Goal: Task Accomplishment & Management: Use online tool/utility

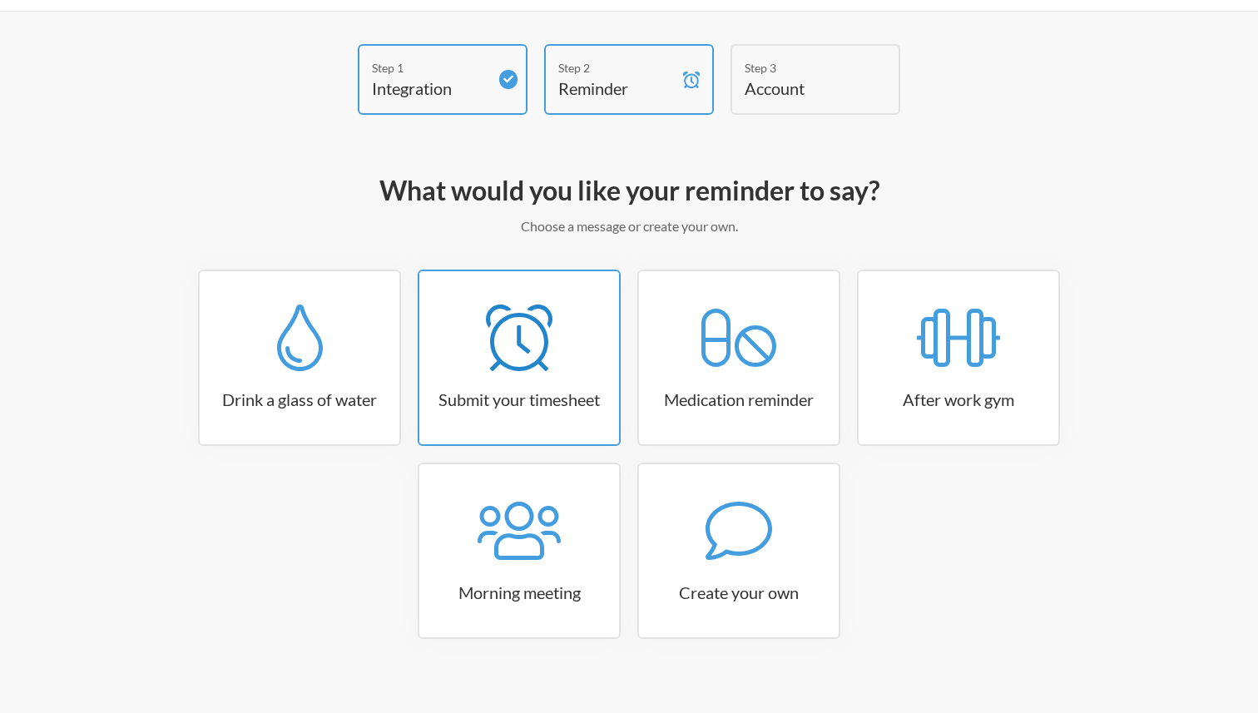
scroll to position [62, 0]
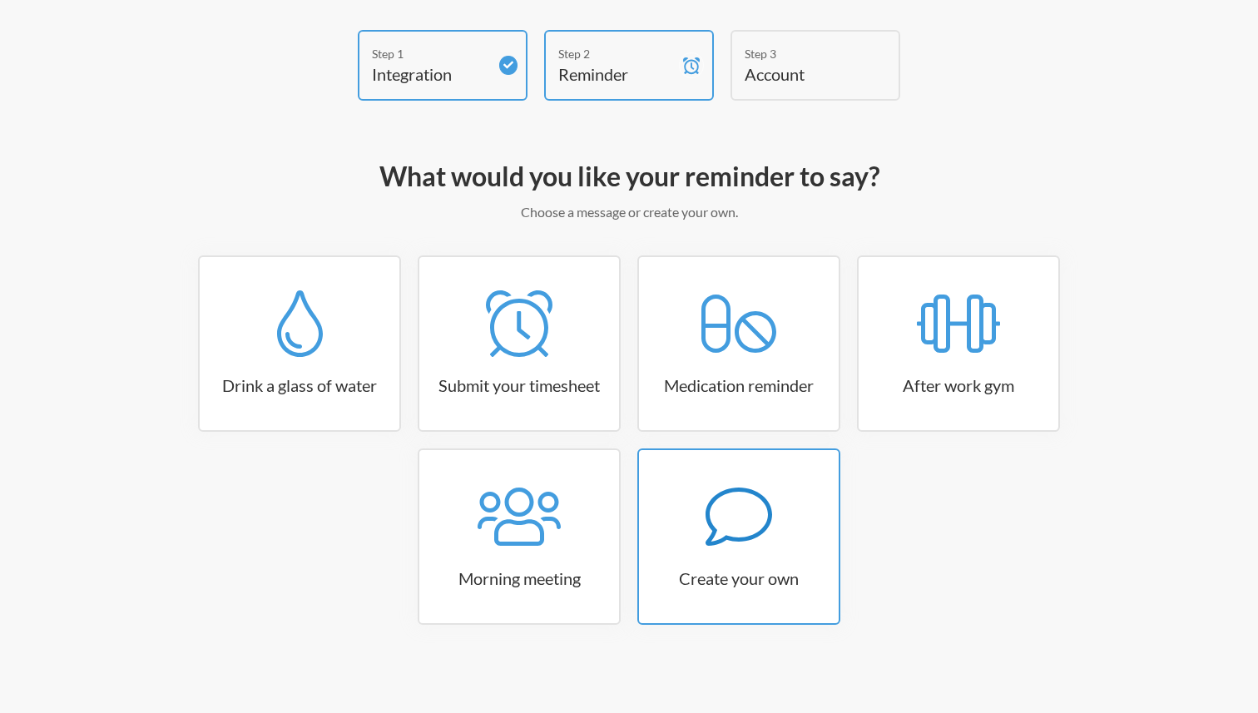
click at [750, 543] on icon at bounding box center [739, 516] width 67 height 67
select select "08:30:00"
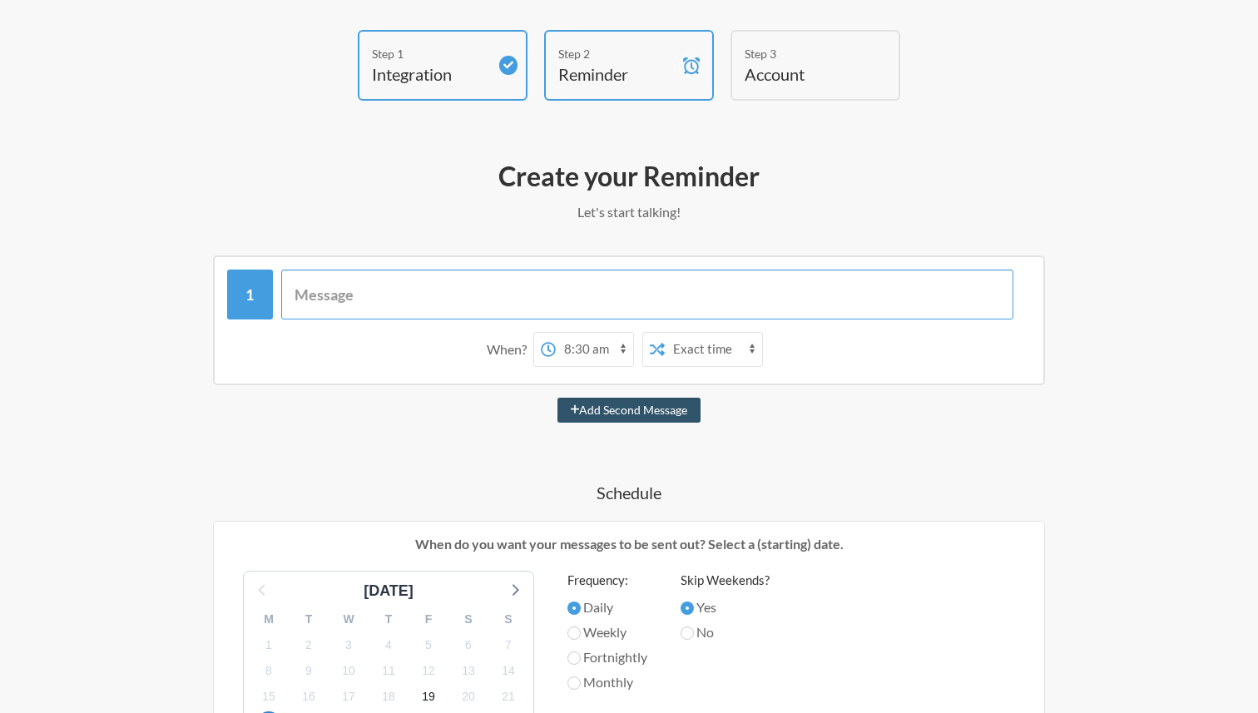
click at [496, 299] on input "text" at bounding box center [647, 295] width 733 height 50
type input "C"
type input "Check The Pending JIRA Tickets"
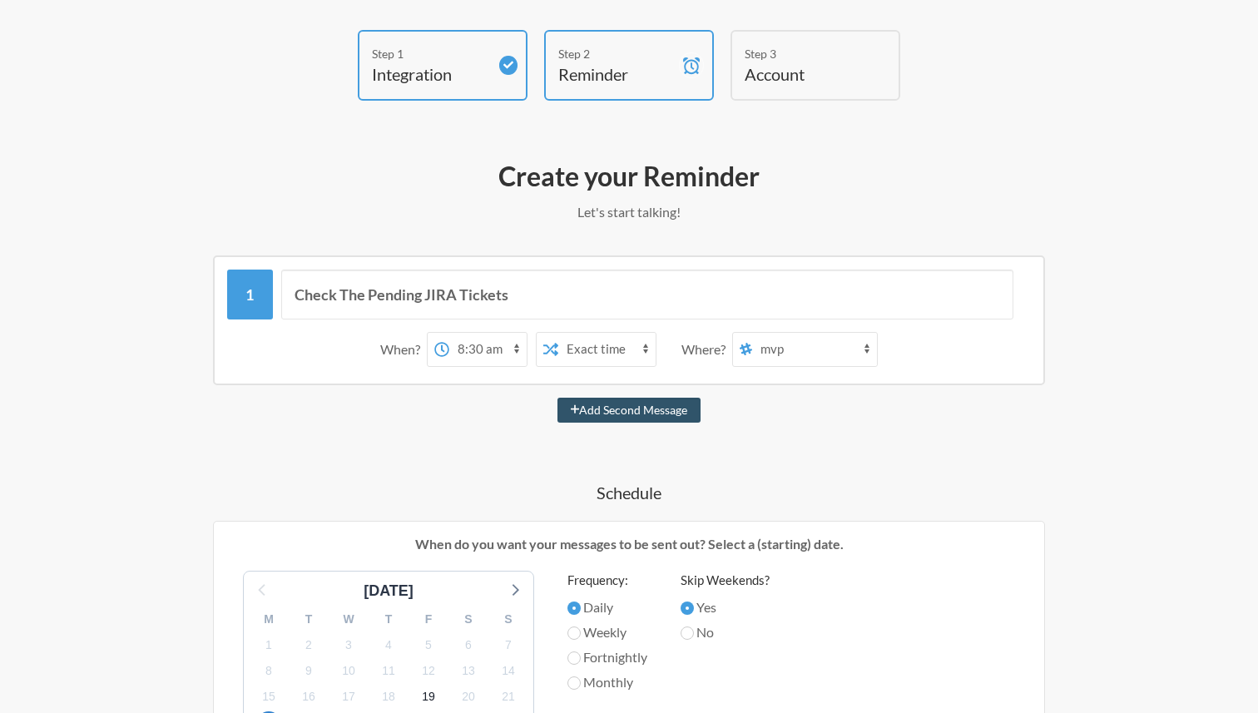
click at [482, 353] on select "12:00 am 12:15 am 12:30 am 12:45 am 1:00 am 1:15 am 1:30 am 1:45 am 2:00 am 2:1…" at bounding box center [487, 349] width 77 height 33
select select "12:00:00"
click at [449, 333] on select "12:00 am 12:15 am 12:30 am 12:45 am 1:00 am 1:15 am 1:30 am 1:45 am 2:00 am 2:1…" at bounding box center [487, 349] width 77 height 33
click at [605, 346] on select "Exact time Random time" at bounding box center [606, 349] width 97 height 33
click at [558, 333] on select "Exact time Random time" at bounding box center [606, 349] width 97 height 33
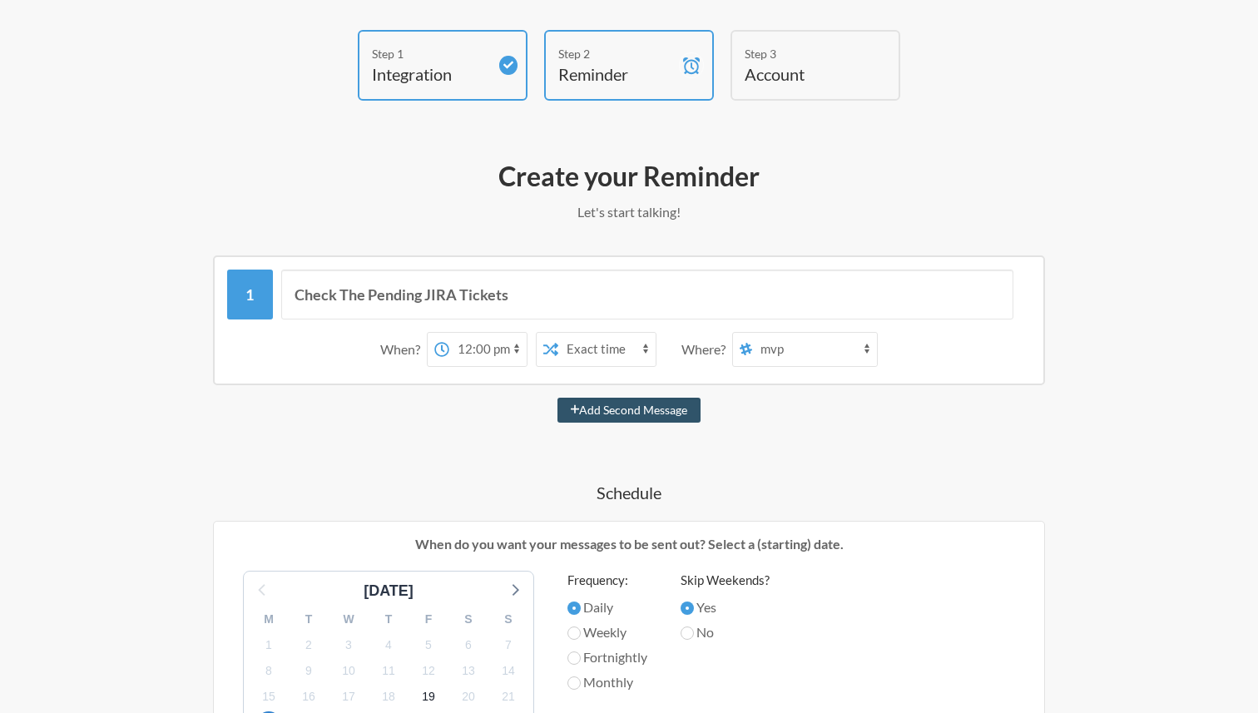
click at [754, 349] on select "mvp random announcements vegapay-backend vegapay-ui bugs service-alert vegapay-…" at bounding box center [814, 349] width 125 height 33
select select "C08H389SBCP"
click at [753, 333] on select "mvp random announcements vegapay-backend vegapay-ui bugs service-alert vegapay-…" at bounding box center [814, 349] width 125 height 33
click at [809, 342] on select "mvp random announcements vegapay-backend vegapay-ui bugs service-alert vegapay-…" at bounding box center [814, 349] width 125 height 33
click at [772, 352] on select "mvp random announcements vegapay-backend vegapay-ui bugs service-alert vegapay-…" at bounding box center [814, 349] width 125 height 33
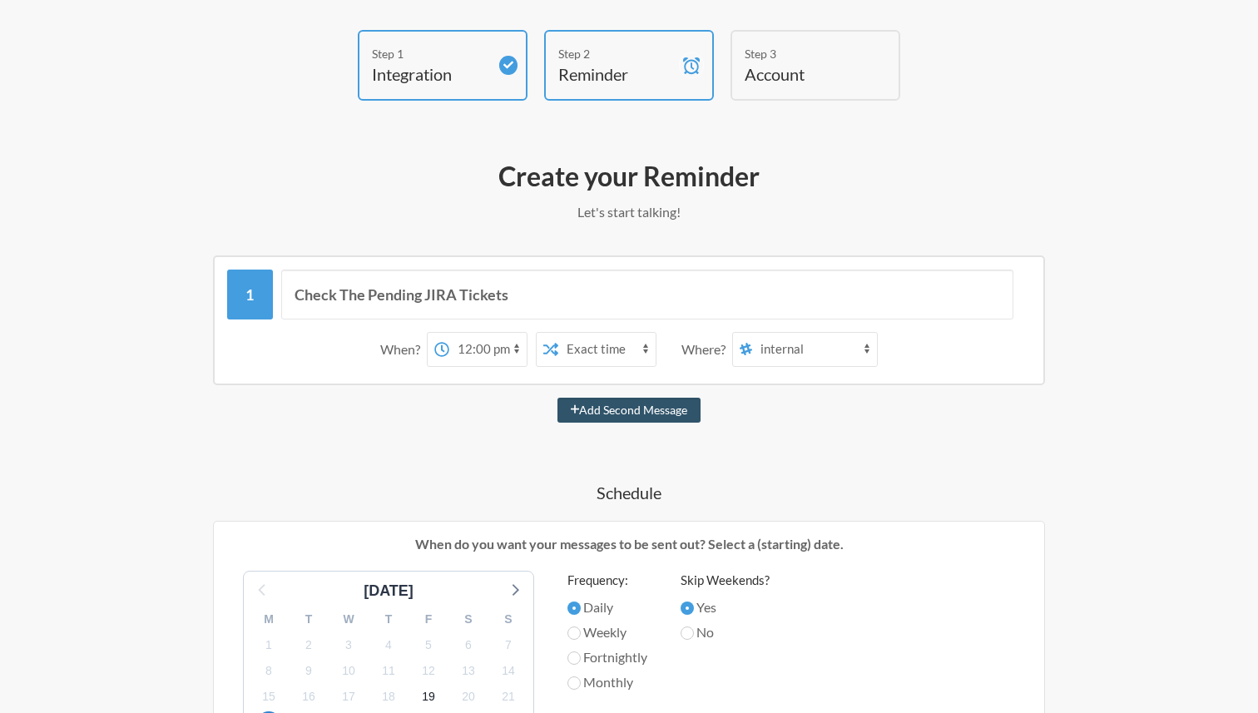
scroll to position [114, 0]
